Goal: Information Seeking & Learning: Learn about a topic

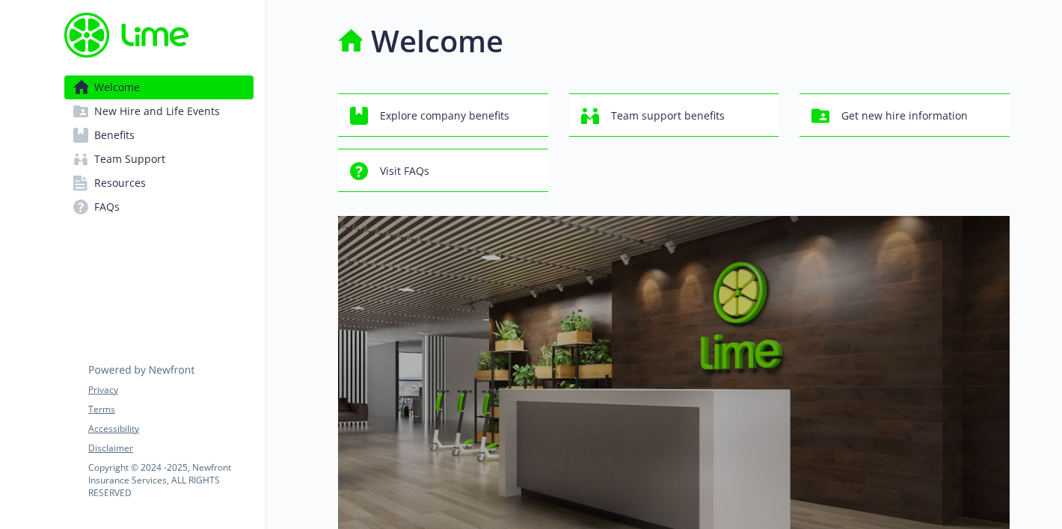
click at [201, 128] on link "Benefits" at bounding box center [158, 135] width 189 height 24
